Goal: Transaction & Acquisition: Download file/media

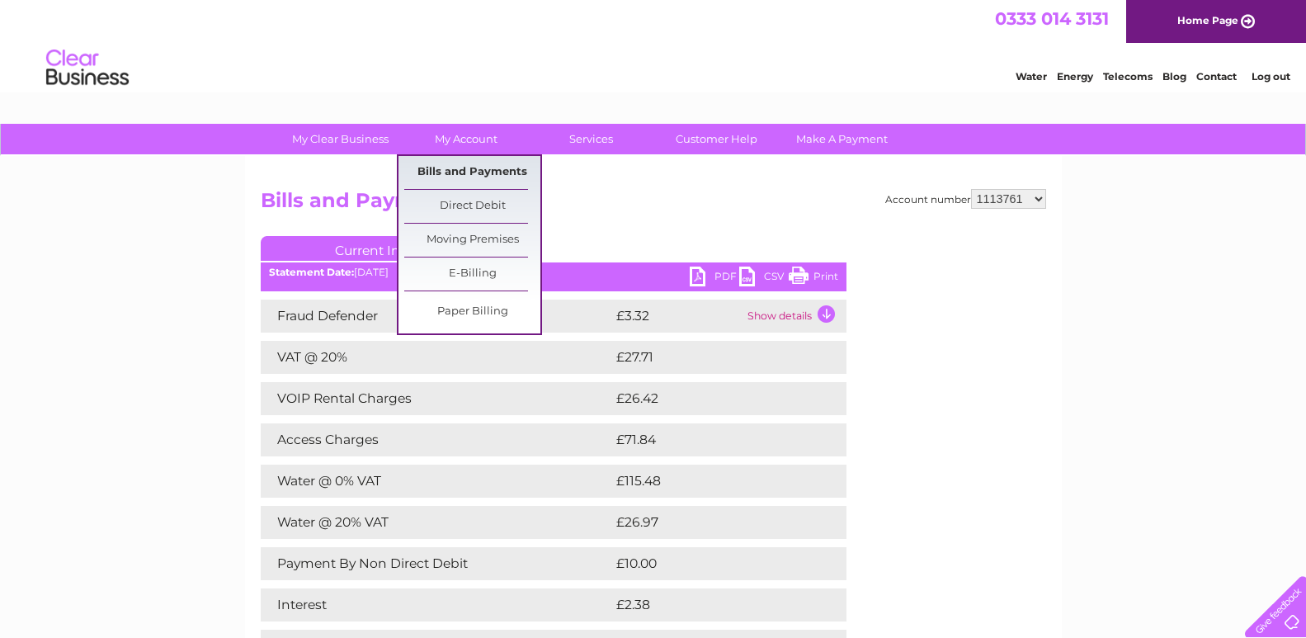
click at [459, 168] on link "Bills and Payments" at bounding box center [472, 172] width 136 height 33
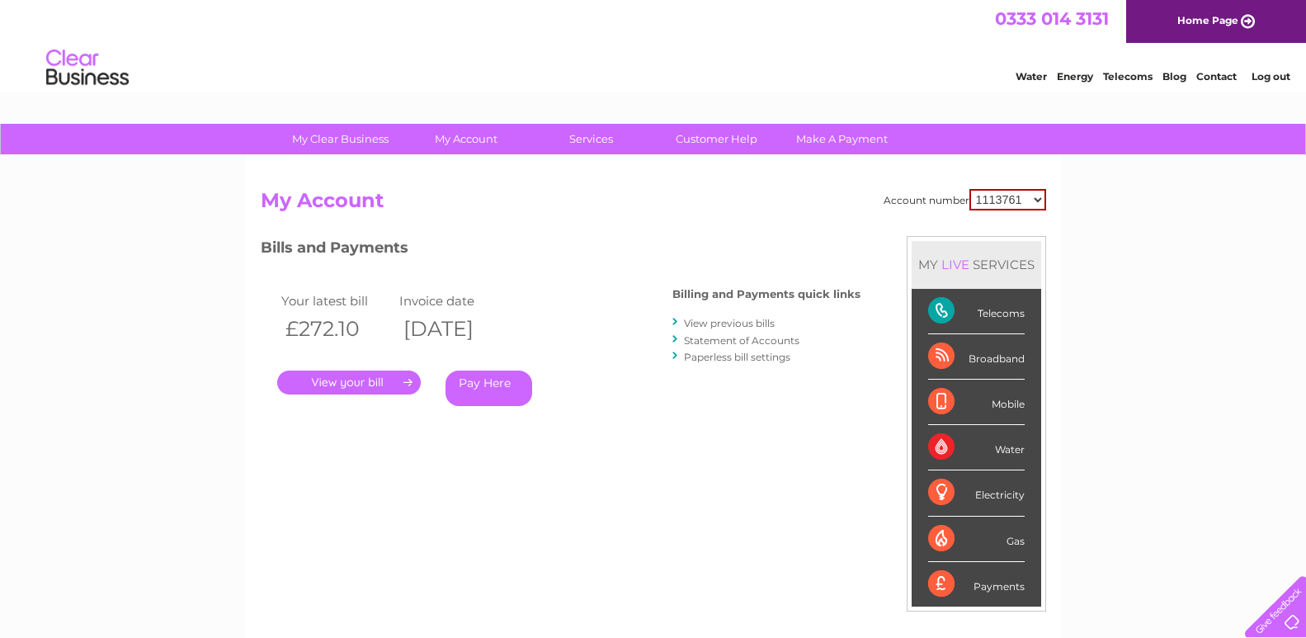
click at [742, 324] on link "View previous bills" at bounding box center [729, 323] width 91 height 12
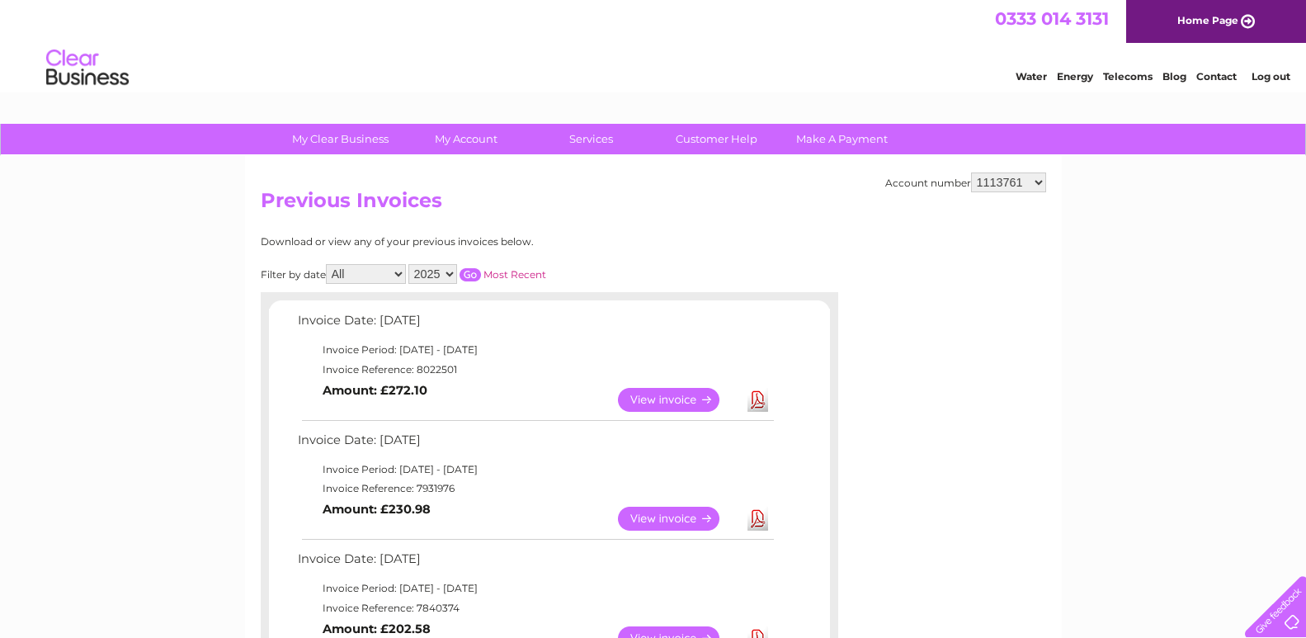
click at [454, 276] on select "2025 2024 2023 2022" at bounding box center [432, 274] width 49 height 20
select select "2024"
click at [412, 264] on select "2025 2024 2023 2022" at bounding box center [432, 274] width 49 height 20
click at [473, 270] on input "button" at bounding box center [469, 274] width 21 height 13
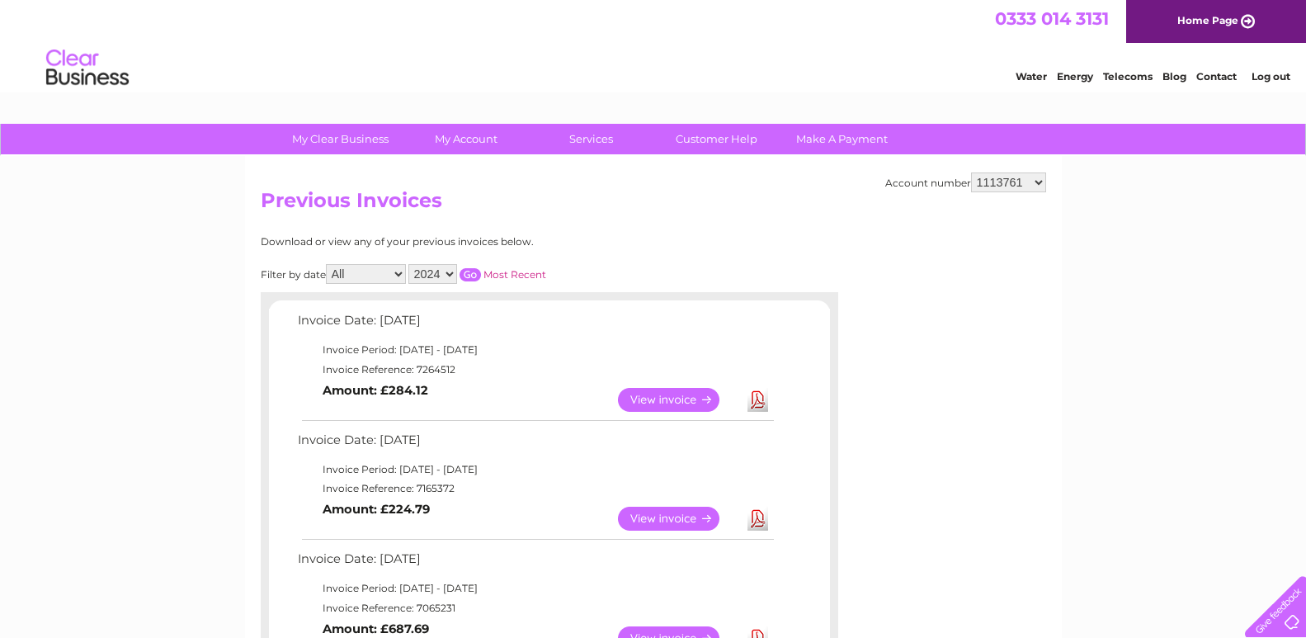
click at [473, 270] on input "button" at bounding box center [469, 274] width 21 height 13
click at [681, 394] on link "View" at bounding box center [678, 400] width 121 height 24
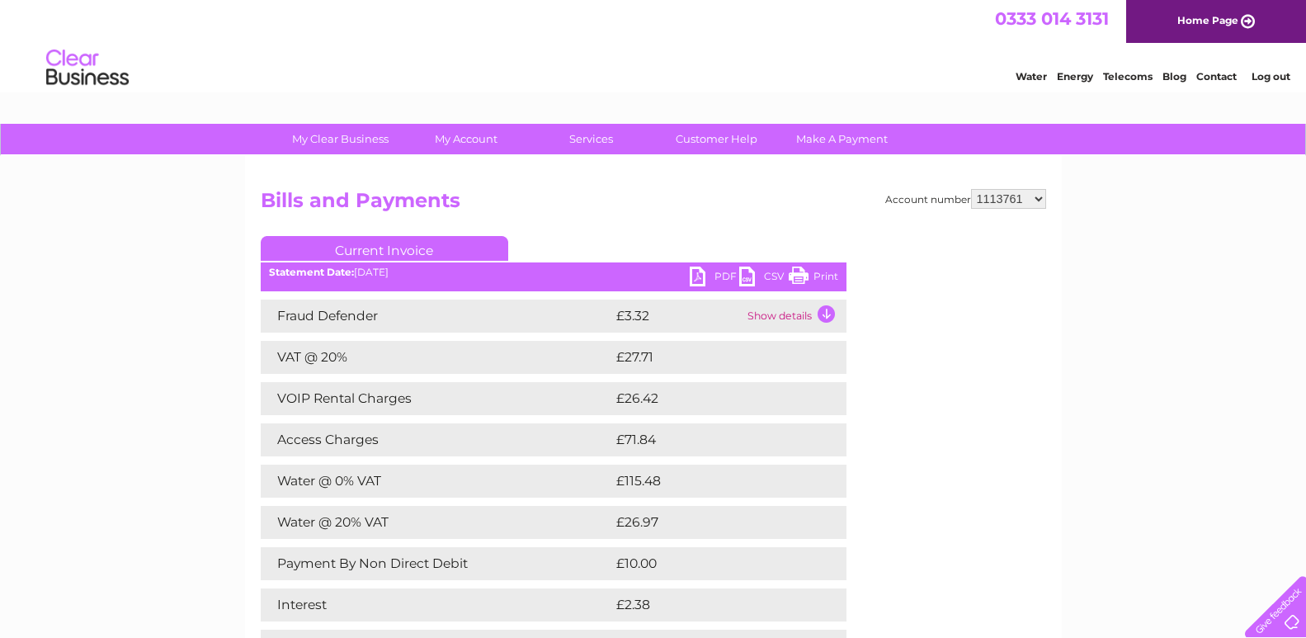
click at [721, 275] on link "PDF" at bounding box center [714, 278] width 49 height 24
click at [726, 274] on link "PDF" at bounding box center [714, 278] width 49 height 24
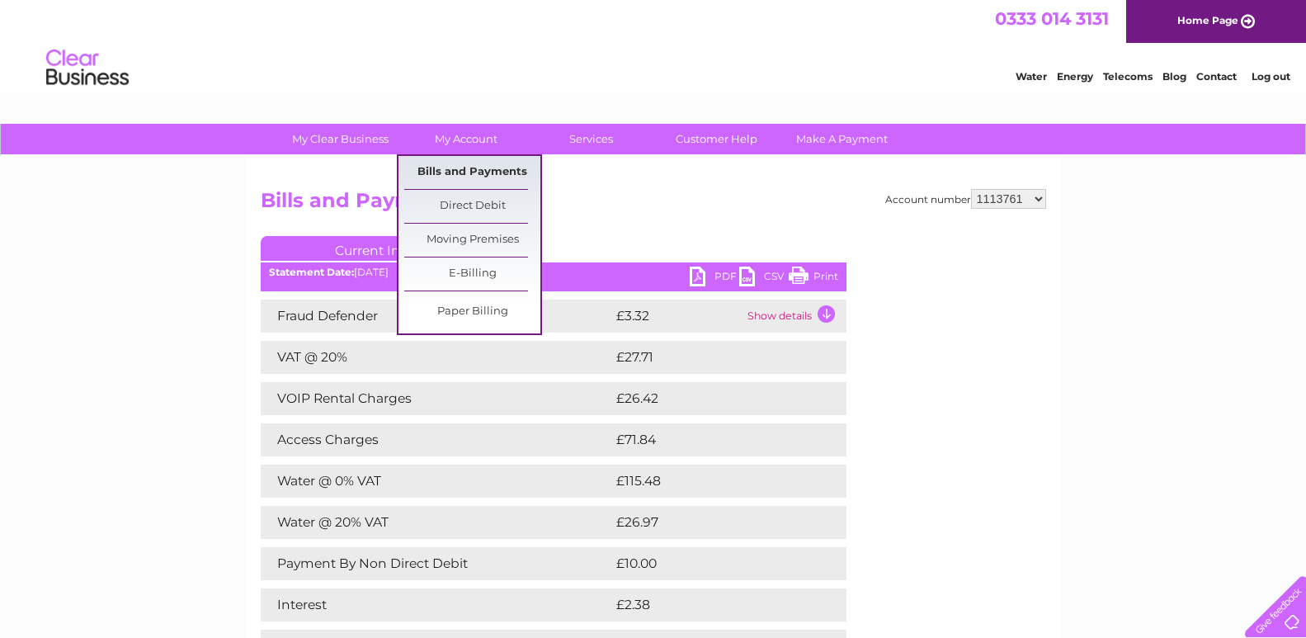
click at [435, 183] on link "Bills and Payments" at bounding box center [472, 172] width 136 height 33
click at [435, 174] on link "Bills and Payments" at bounding box center [472, 172] width 136 height 33
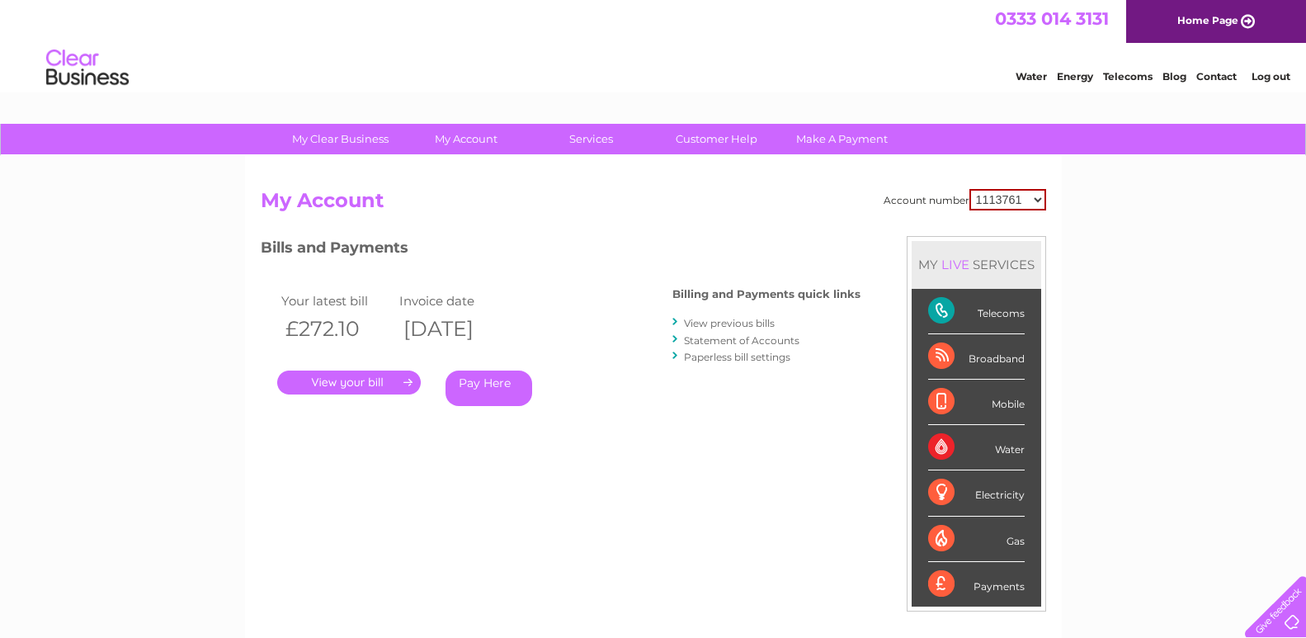
click at [751, 326] on link "View previous bills" at bounding box center [729, 323] width 91 height 12
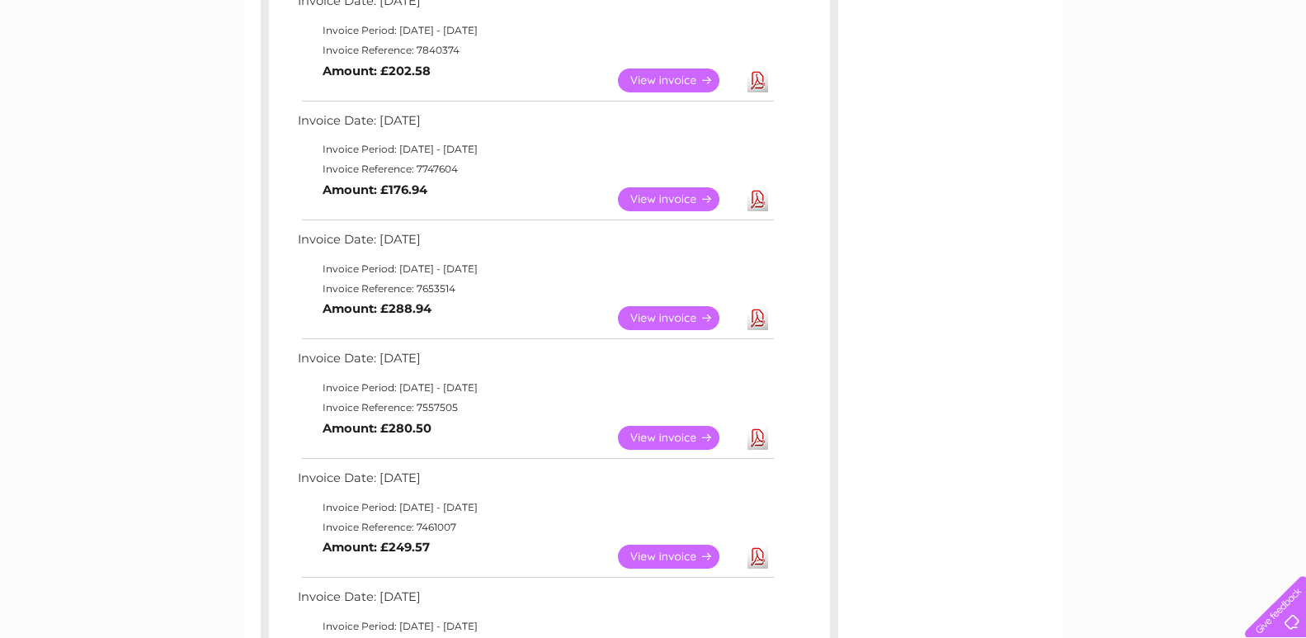
scroll to position [996, 0]
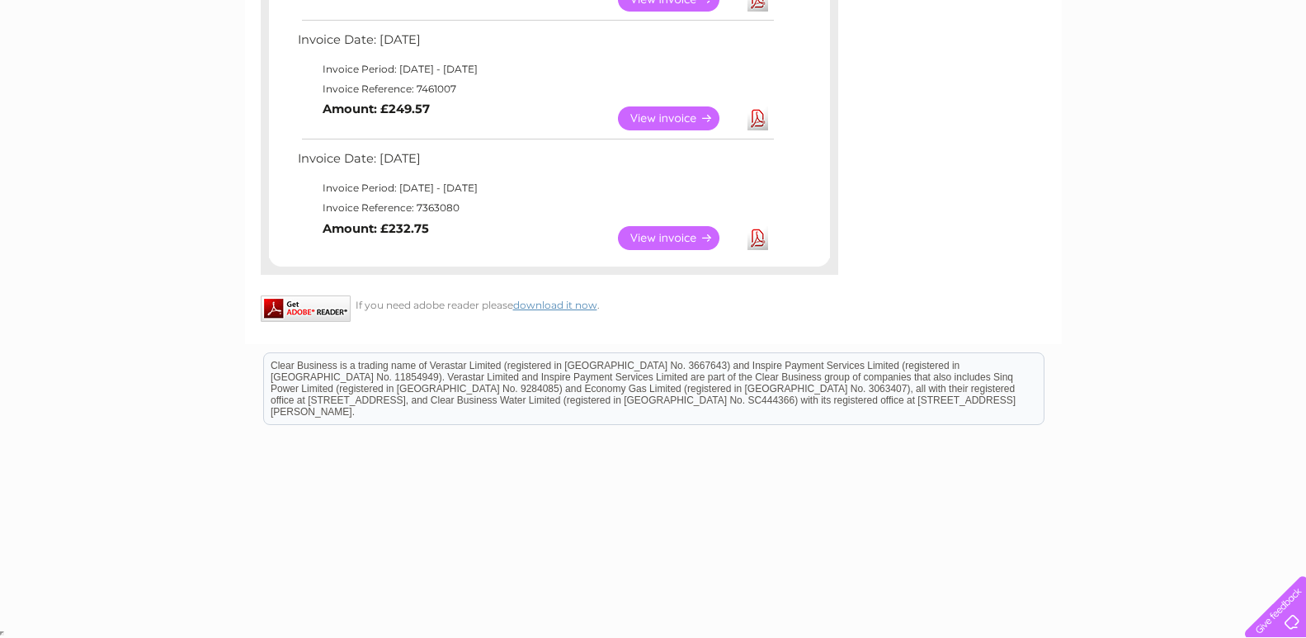
click at [756, 234] on link "Download" at bounding box center [757, 238] width 21 height 24
click at [758, 123] on link "Download" at bounding box center [757, 118] width 21 height 24
click at [756, 3] on link "Download" at bounding box center [757, 0] width 21 height 24
click at [646, 115] on link "View" at bounding box center [678, 118] width 121 height 24
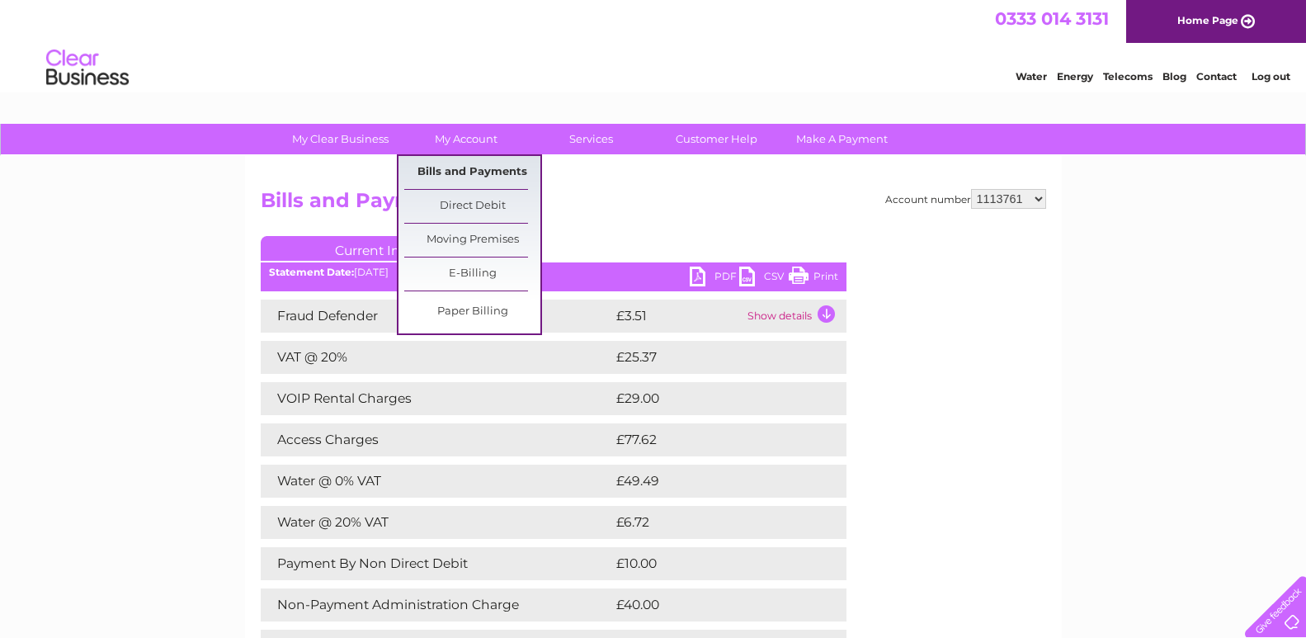
click at [501, 171] on link "Bills and Payments" at bounding box center [472, 172] width 136 height 33
click at [492, 172] on link "Bills and Payments" at bounding box center [472, 172] width 136 height 33
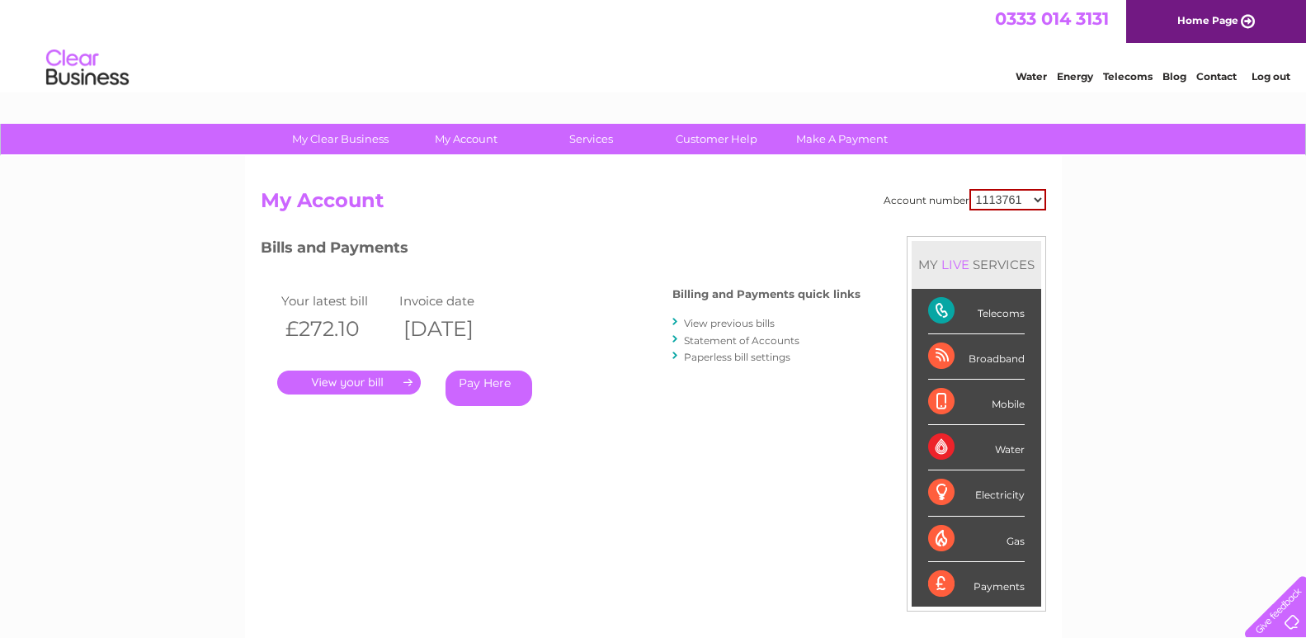
click at [735, 322] on link "View previous bills" at bounding box center [729, 323] width 91 height 12
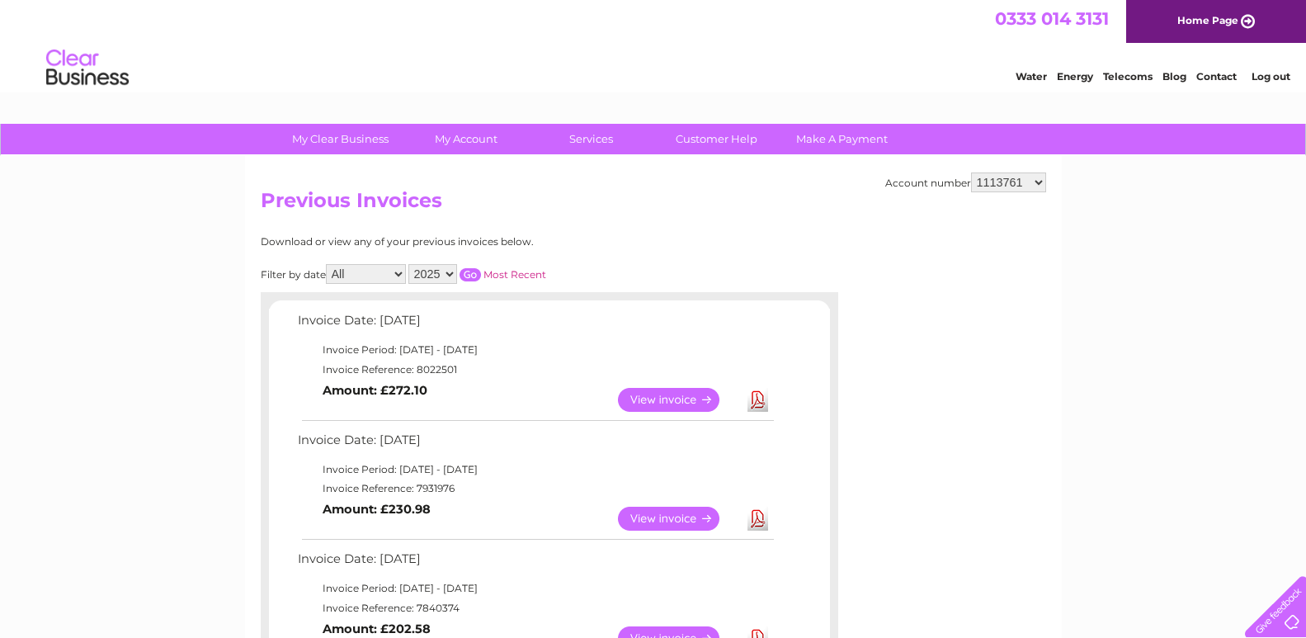
scroll to position [558, 0]
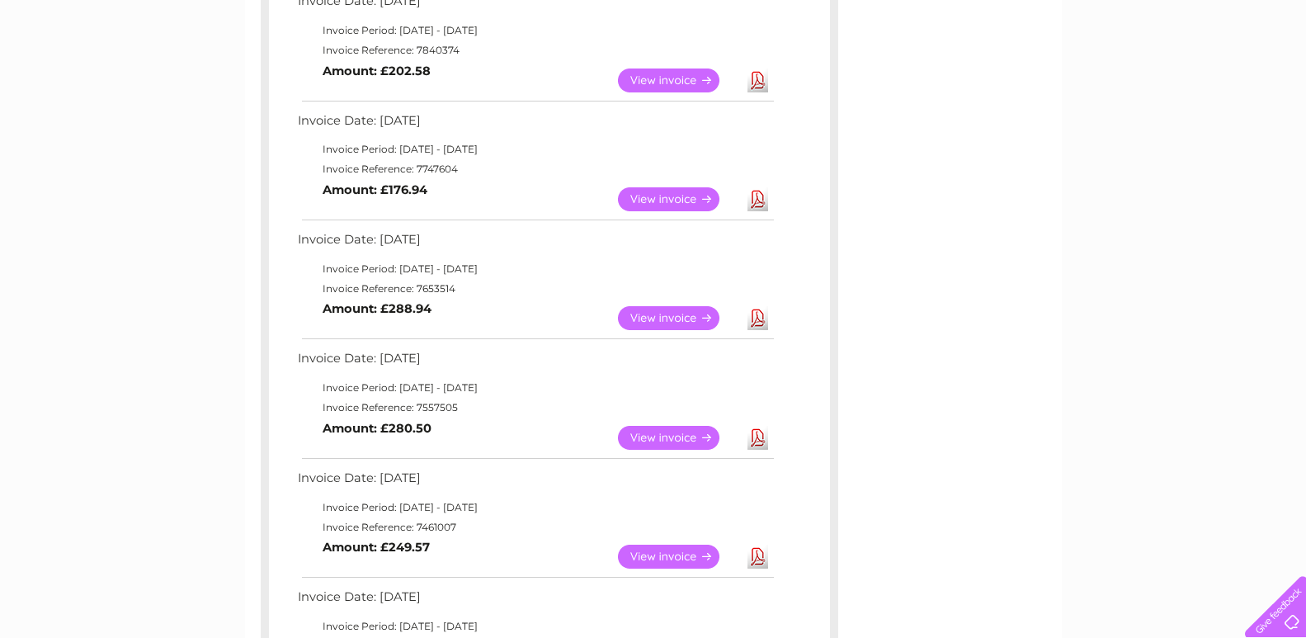
click at [751, 317] on link "Download" at bounding box center [757, 318] width 21 height 24
click at [757, 316] on link "Download" at bounding box center [757, 318] width 21 height 24
click at [755, 199] on link "Download" at bounding box center [757, 199] width 21 height 24
click at [756, 77] on link "Download" at bounding box center [757, 80] width 21 height 24
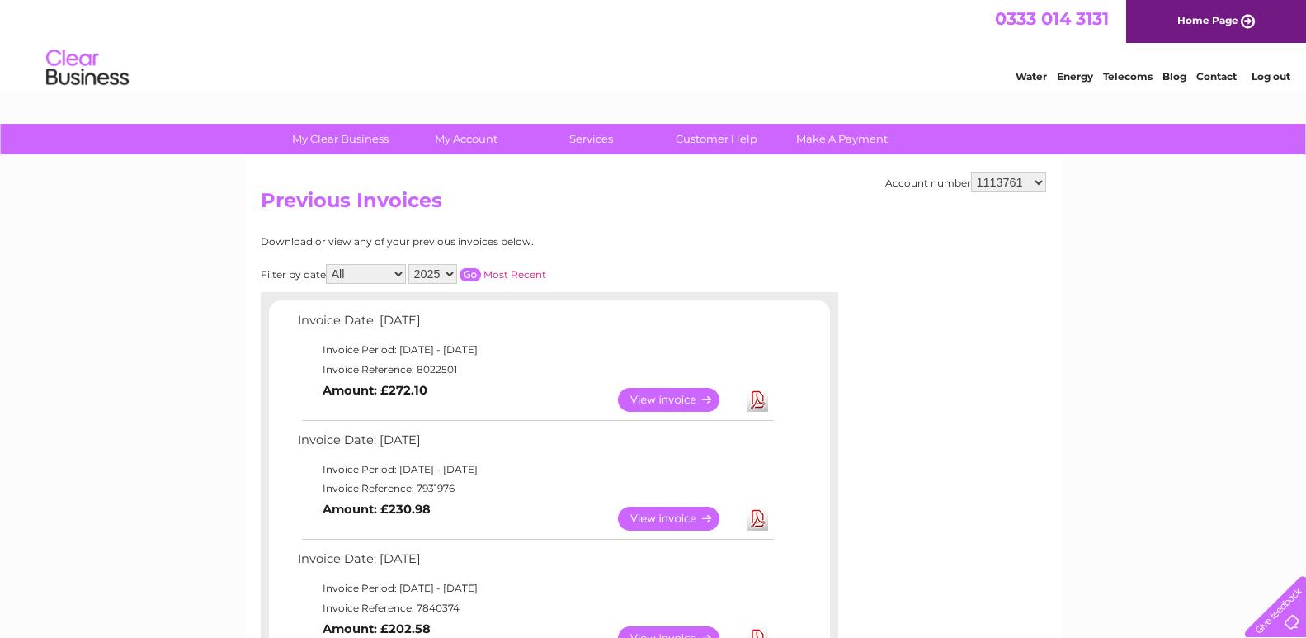
click at [754, 519] on link "Download" at bounding box center [757, 518] width 21 height 24
click at [756, 515] on link "Download" at bounding box center [757, 518] width 21 height 24
click at [759, 403] on link "Download" at bounding box center [757, 400] width 21 height 24
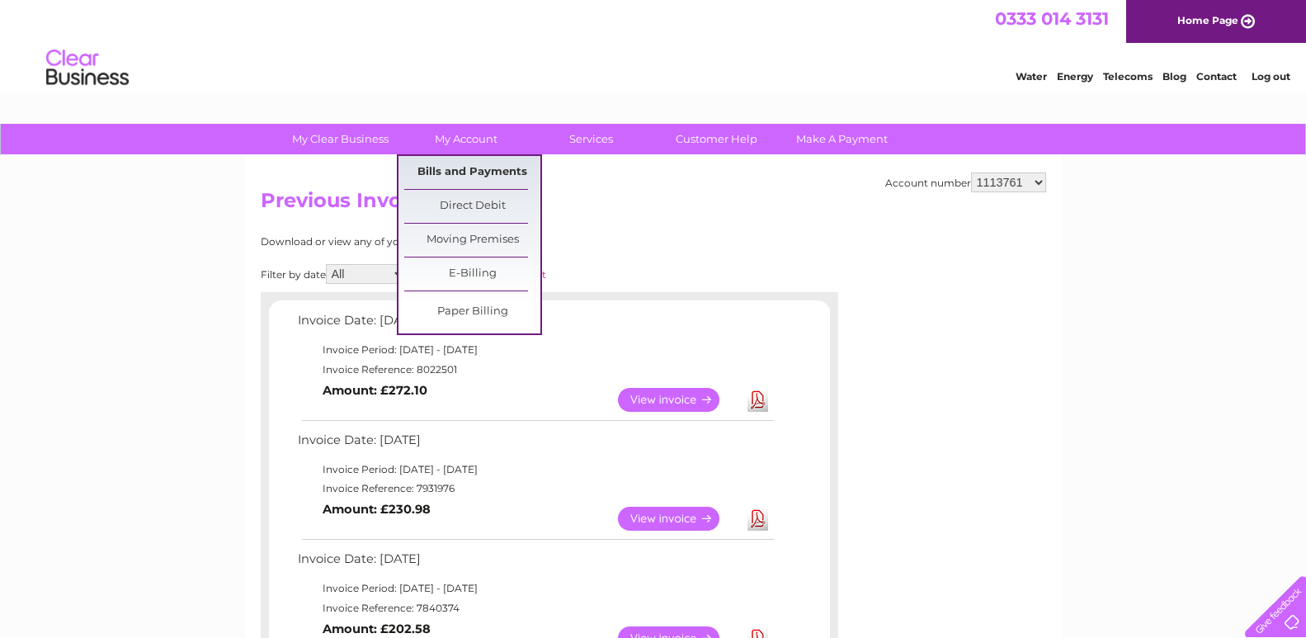
click at [450, 171] on link "Bills and Payments" at bounding box center [472, 172] width 136 height 33
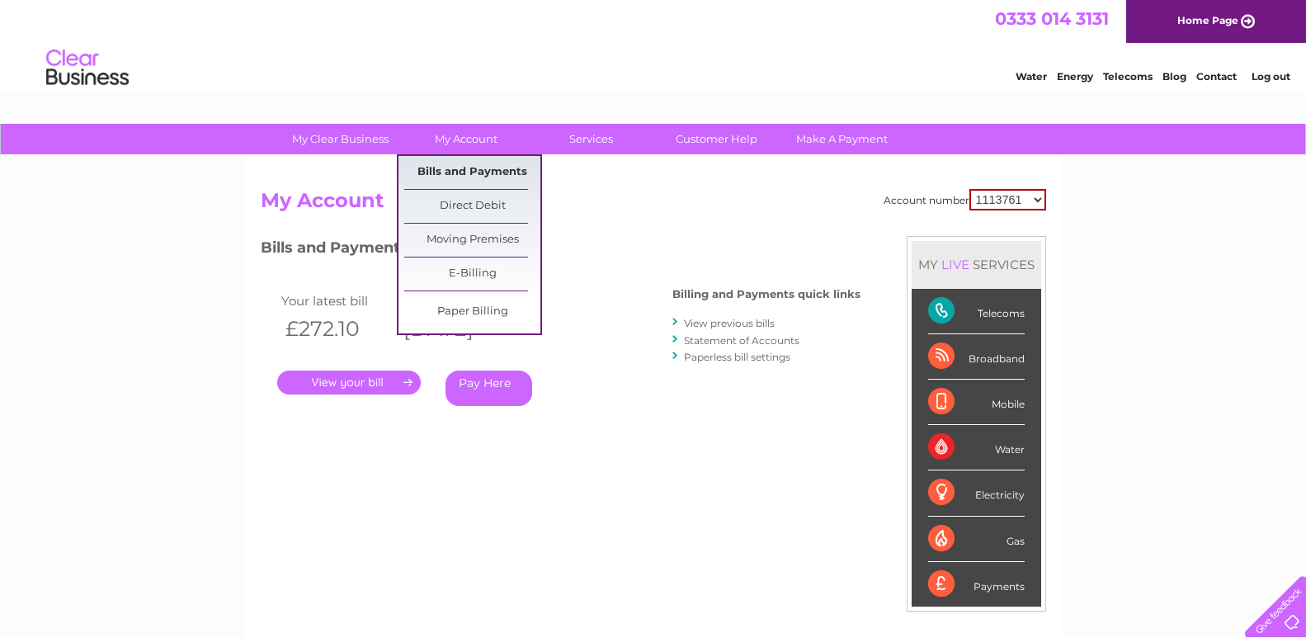
click at [450, 176] on link "Bills and Payments" at bounding box center [472, 172] width 136 height 33
click at [447, 169] on link "Bills and Payments" at bounding box center [472, 172] width 136 height 33
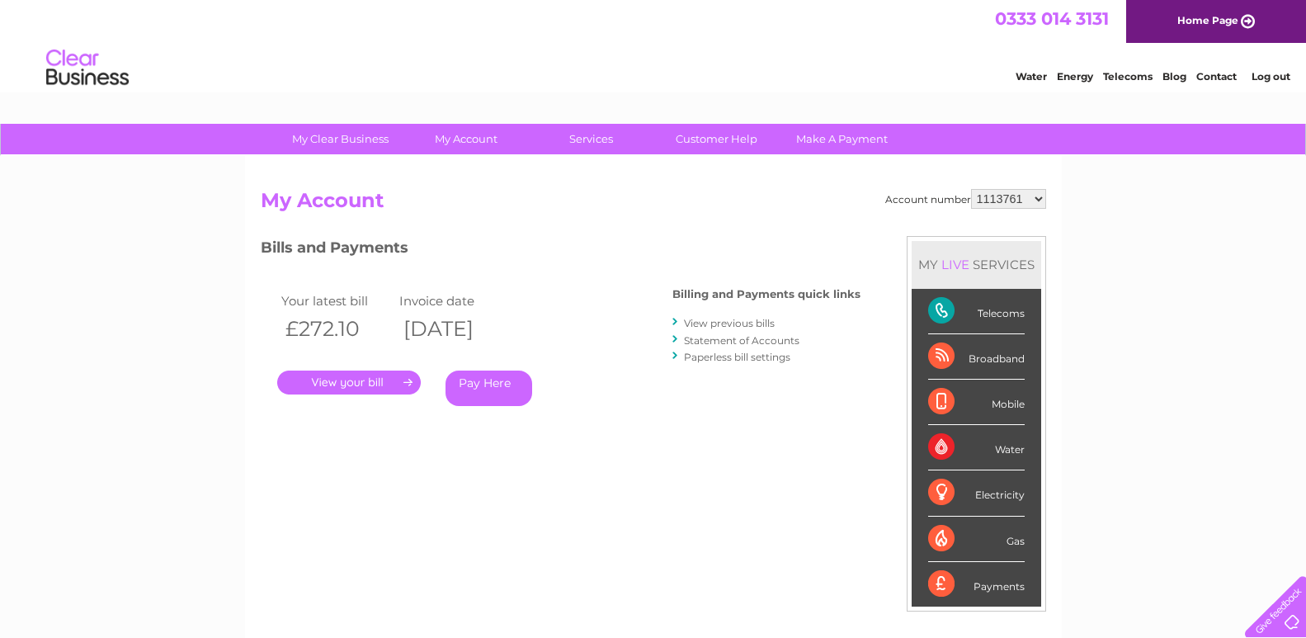
click at [731, 323] on link "View previous bills" at bounding box center [729, 323] width 91 height 12
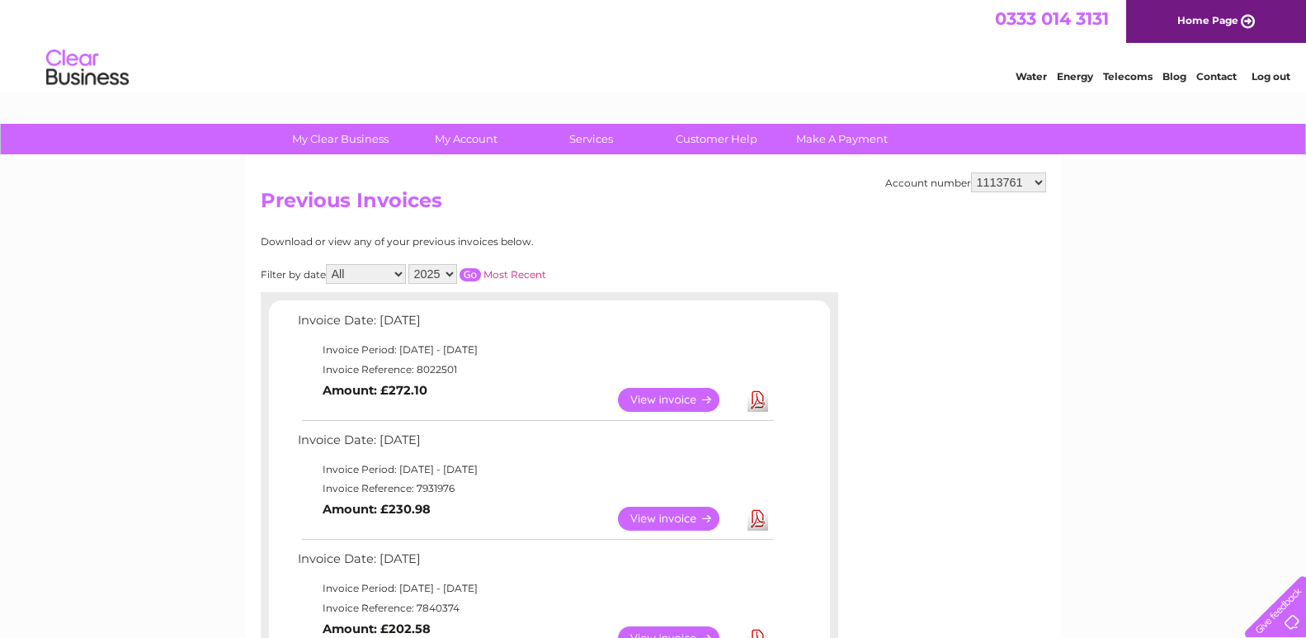
drag, startPoint x: 738, startPoint y: 318, endPoint x: 761, endPoint y: 319, distance: 22.3
click at [761, 319] on td "Invoice Date: 11 August 2025" at bounding box center [535, 324] width 483 height 31
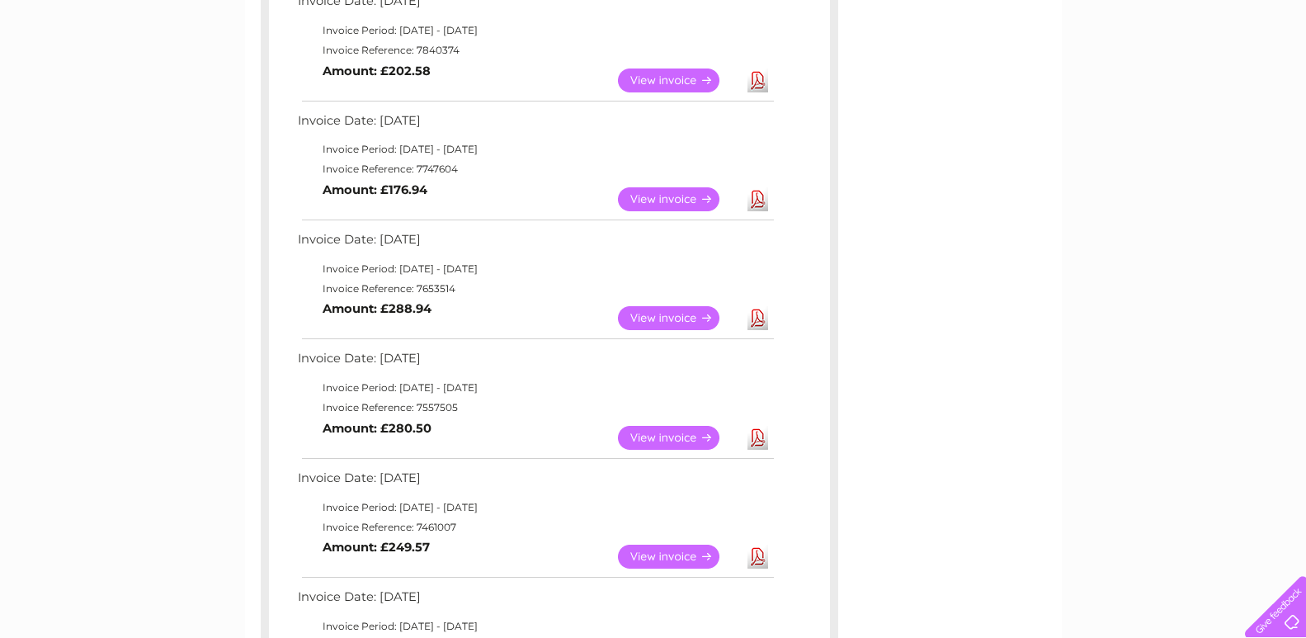
click at [668, 201] on link "View" at bounding box center [678, 199] width 121 height 24
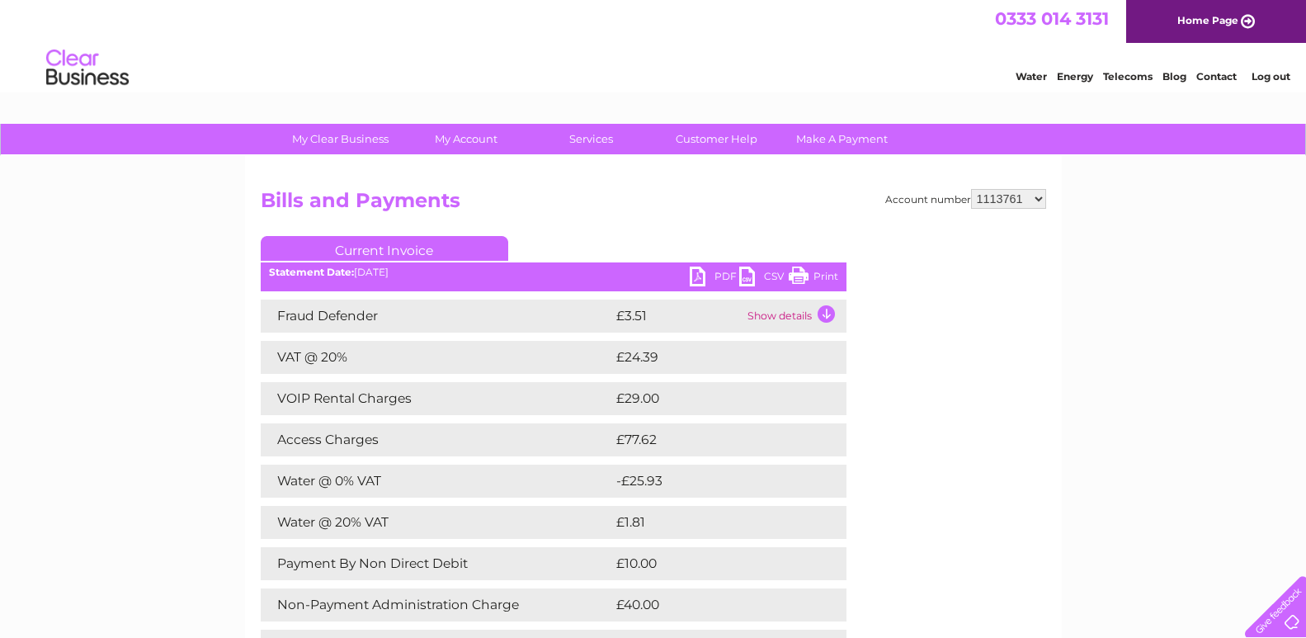
click at [822, 311] on td "Show details" at bounding box center [794, 315] width 103 height 33
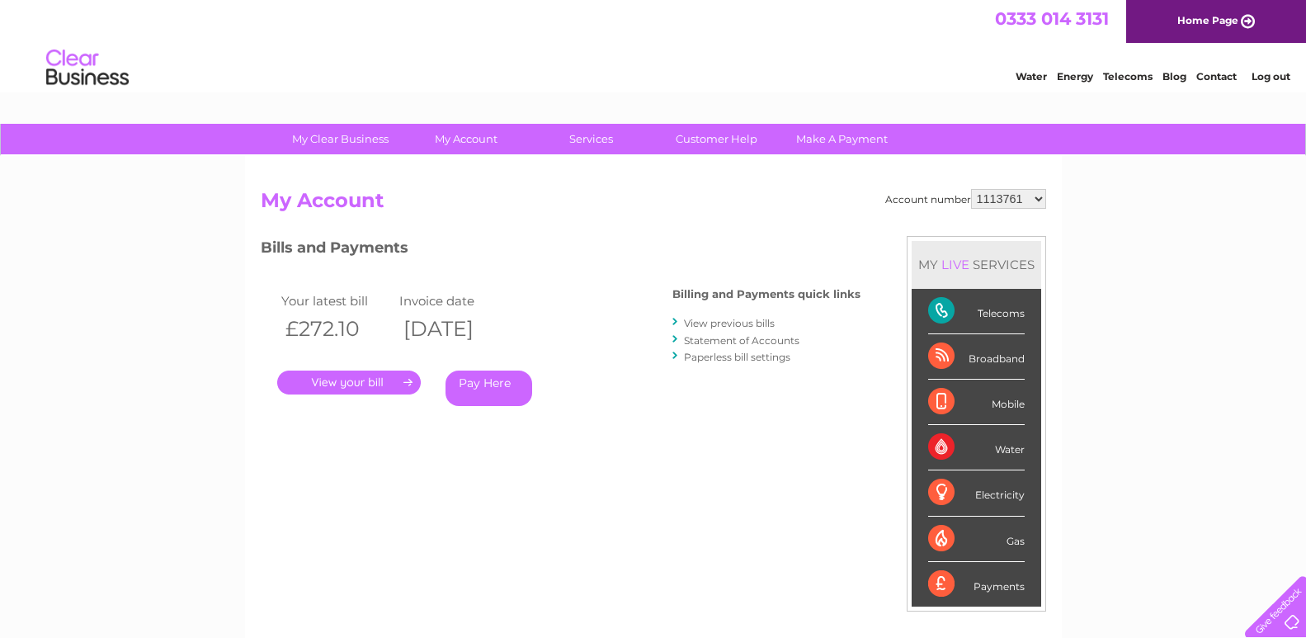
click at [939, 443] on div "Water" at bounding box center [976, 447] width 97 height 45
click at [961, 450] on div "Water" at bounding box center [976, 447] width 97 height 45
click at [754, 326] on link "View previous bills" at bounding box center [729, 323] width 91 height 12
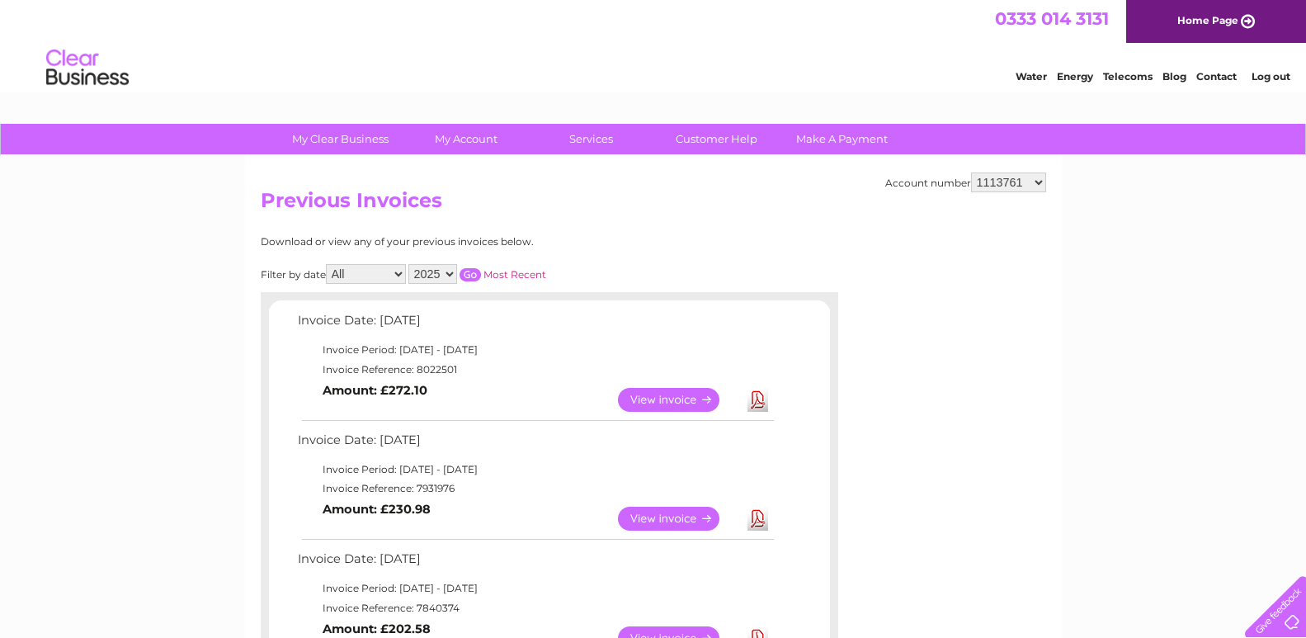
scroll to position [558, 0]
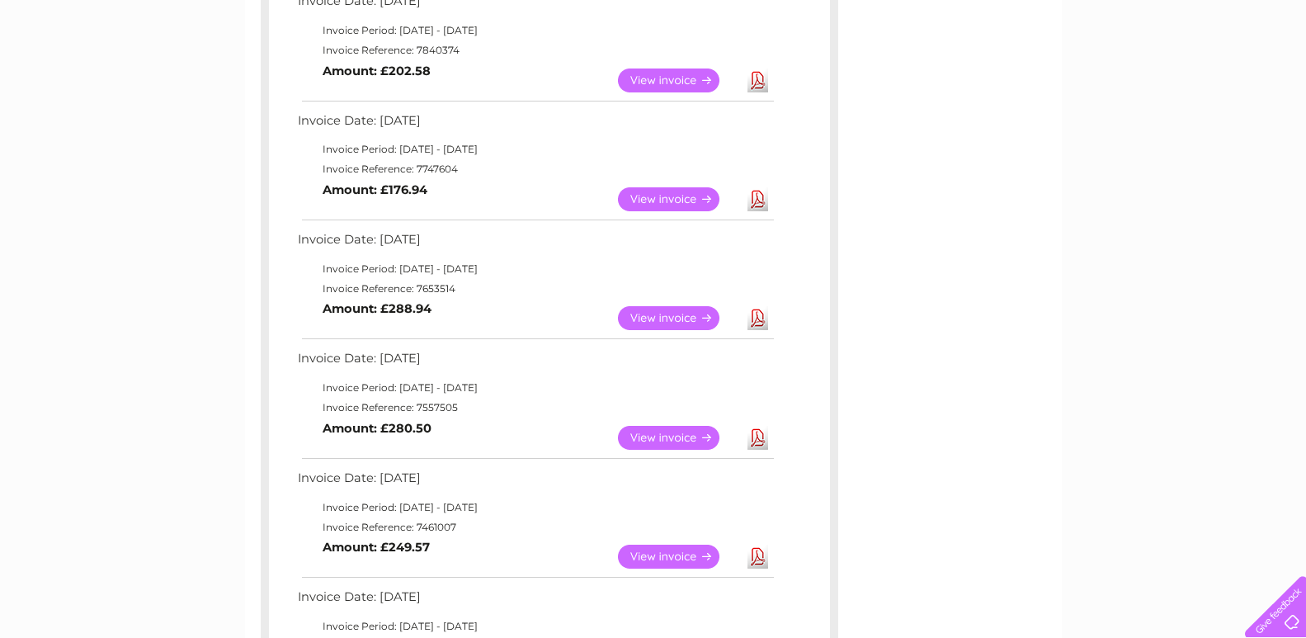
click at [757, 204] on link "Download" at bounding box center [757, 199] width 21 height 24
